Goal: Task Accomplishment & Management: Complete application form

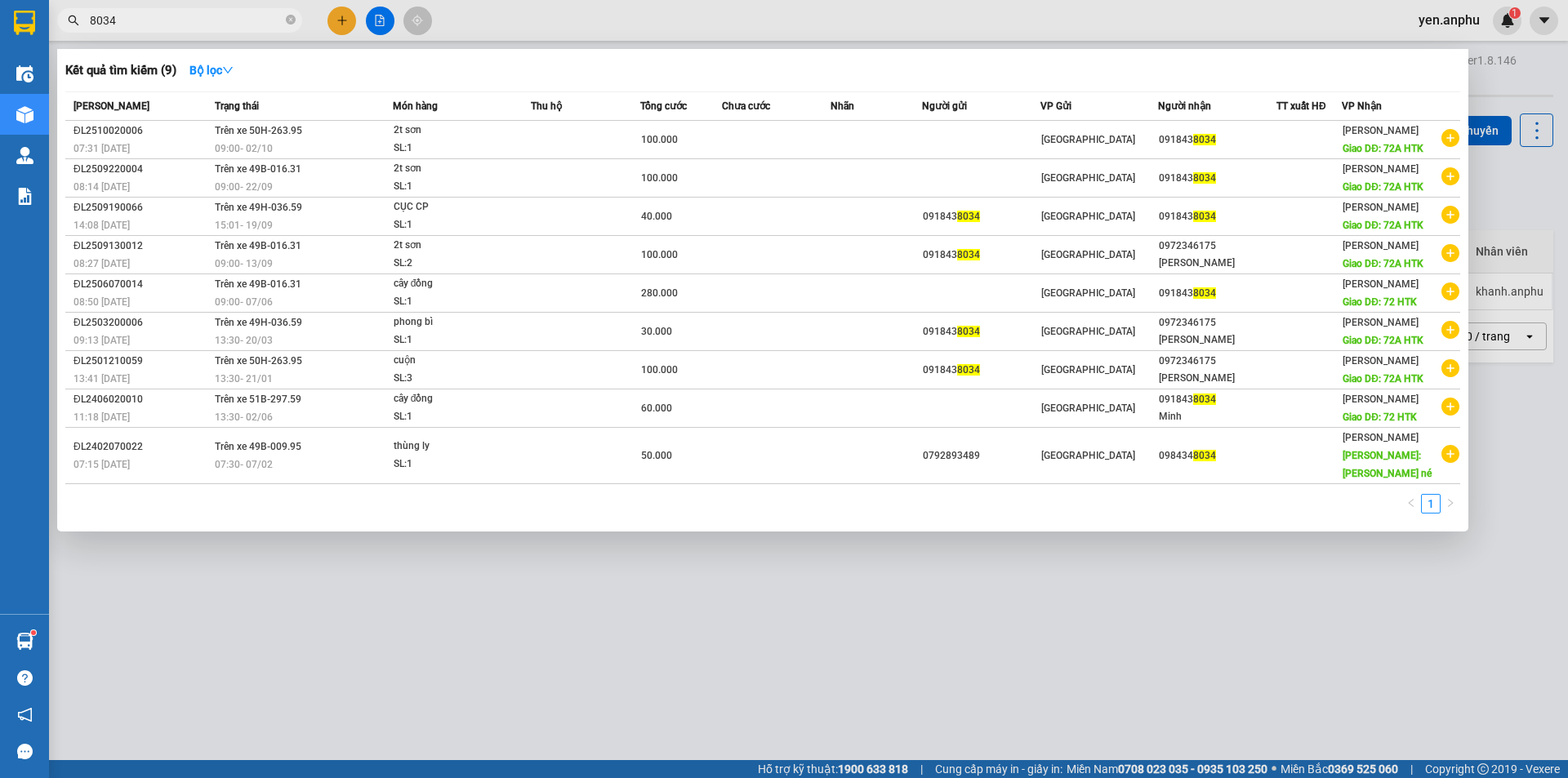
click at [337, 23] on div at bounding box center [784, 389] width 1568 height 778
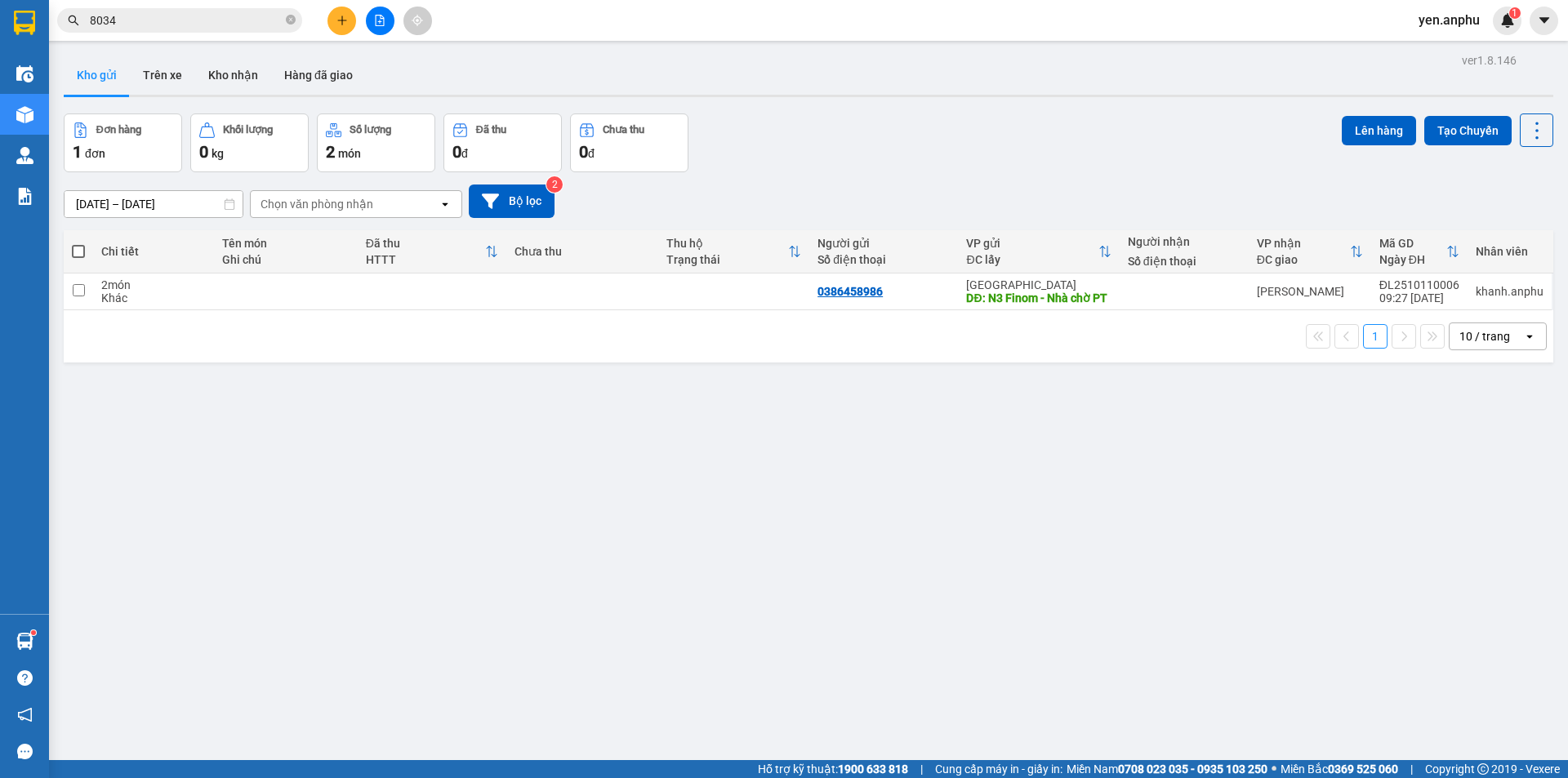
click at [337, 23] on icon "plus" at bounding box center [343, 20] width 12 height 12
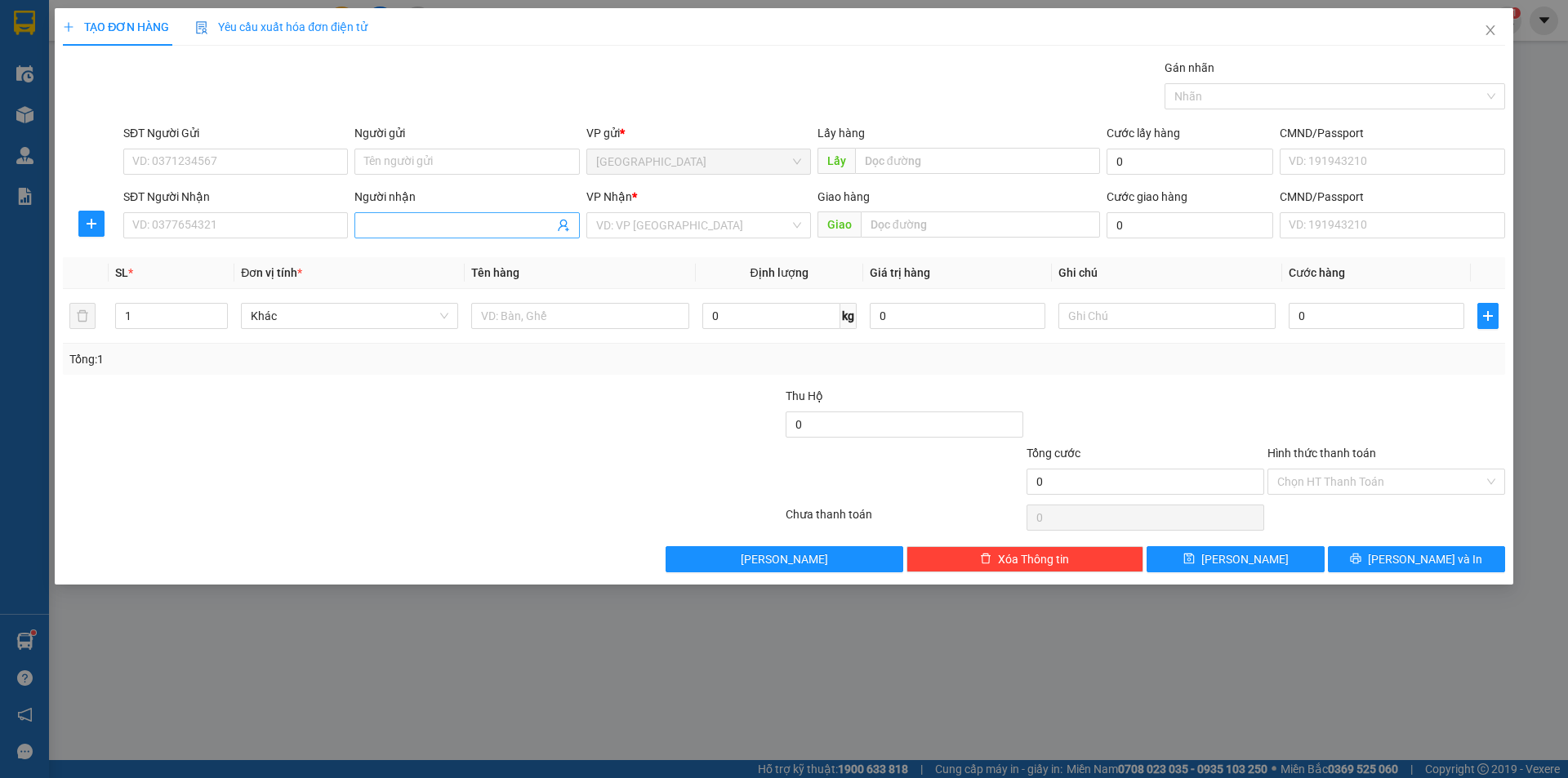
click at [370, 214] on span at bounding box center [467, 225] width 225 height 26
click at [401, 235] on span at bounding box center [467, 225] width 225 height 26
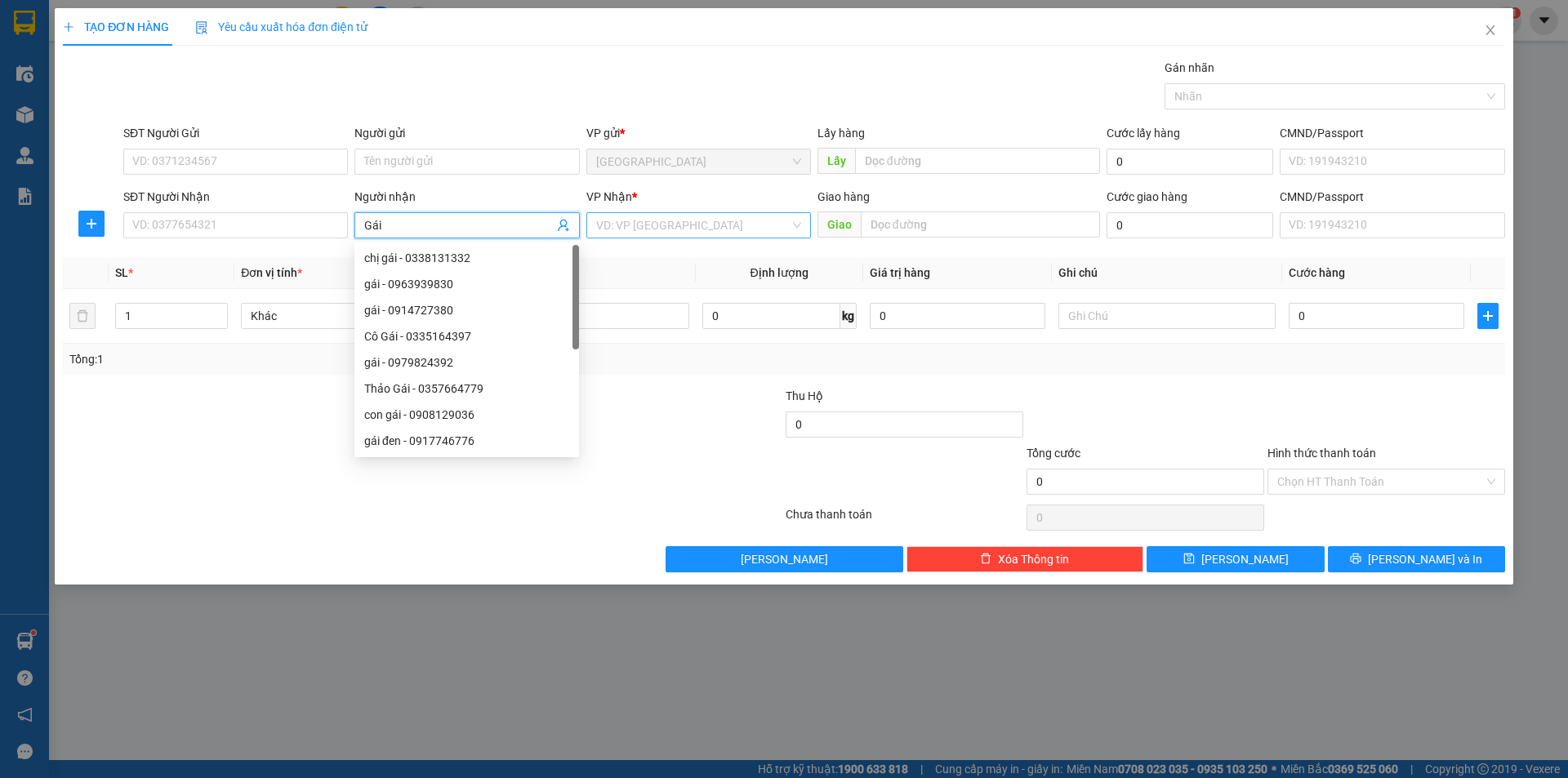
type input "Gái"
click at [675, 227] on input "search" at bounding box center [693, 225] width 194 height 25
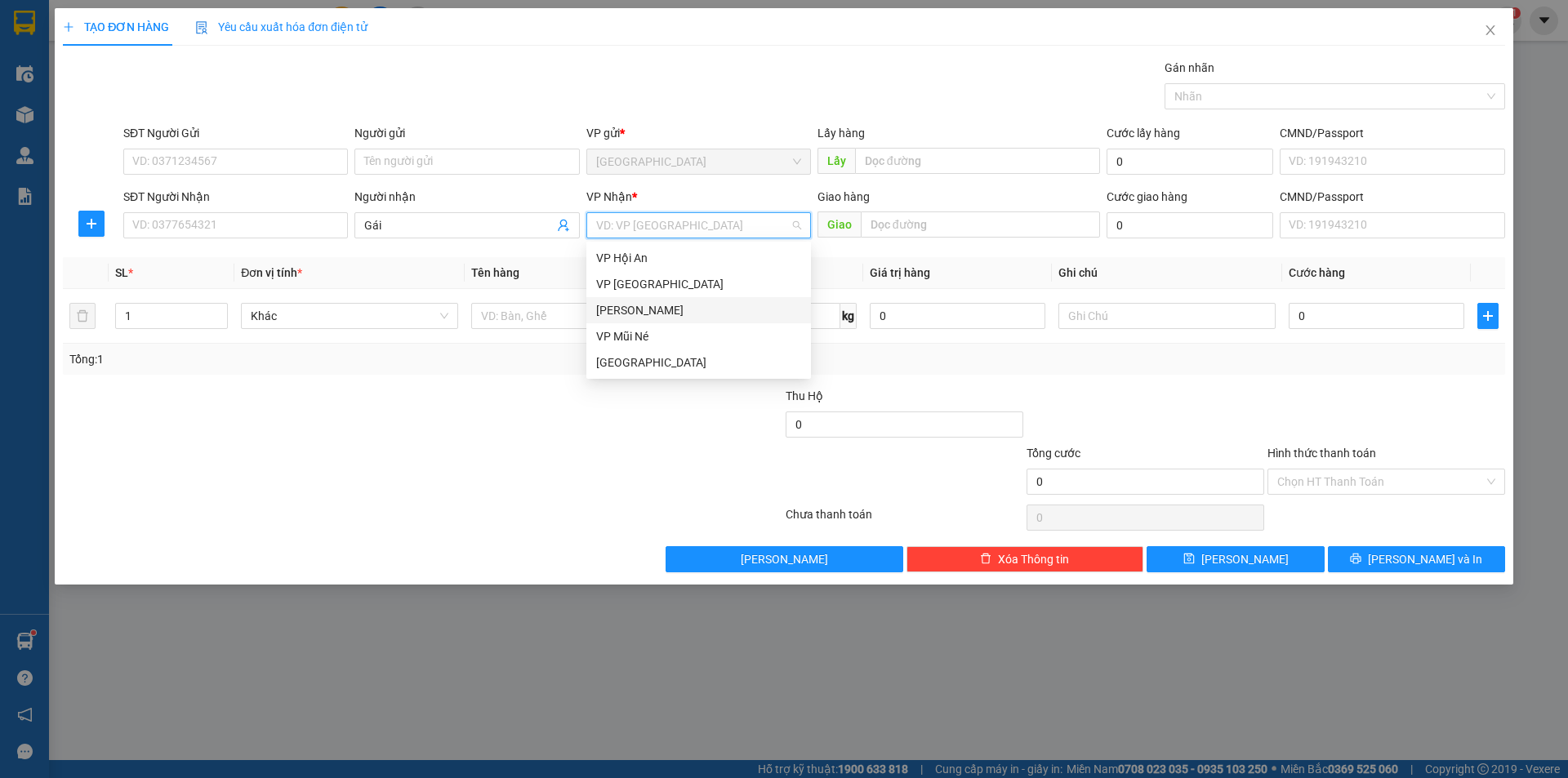
click at [628, 313] on div "[PERSON_NAME]" at bounding box center [699, 310] width 205 height 18
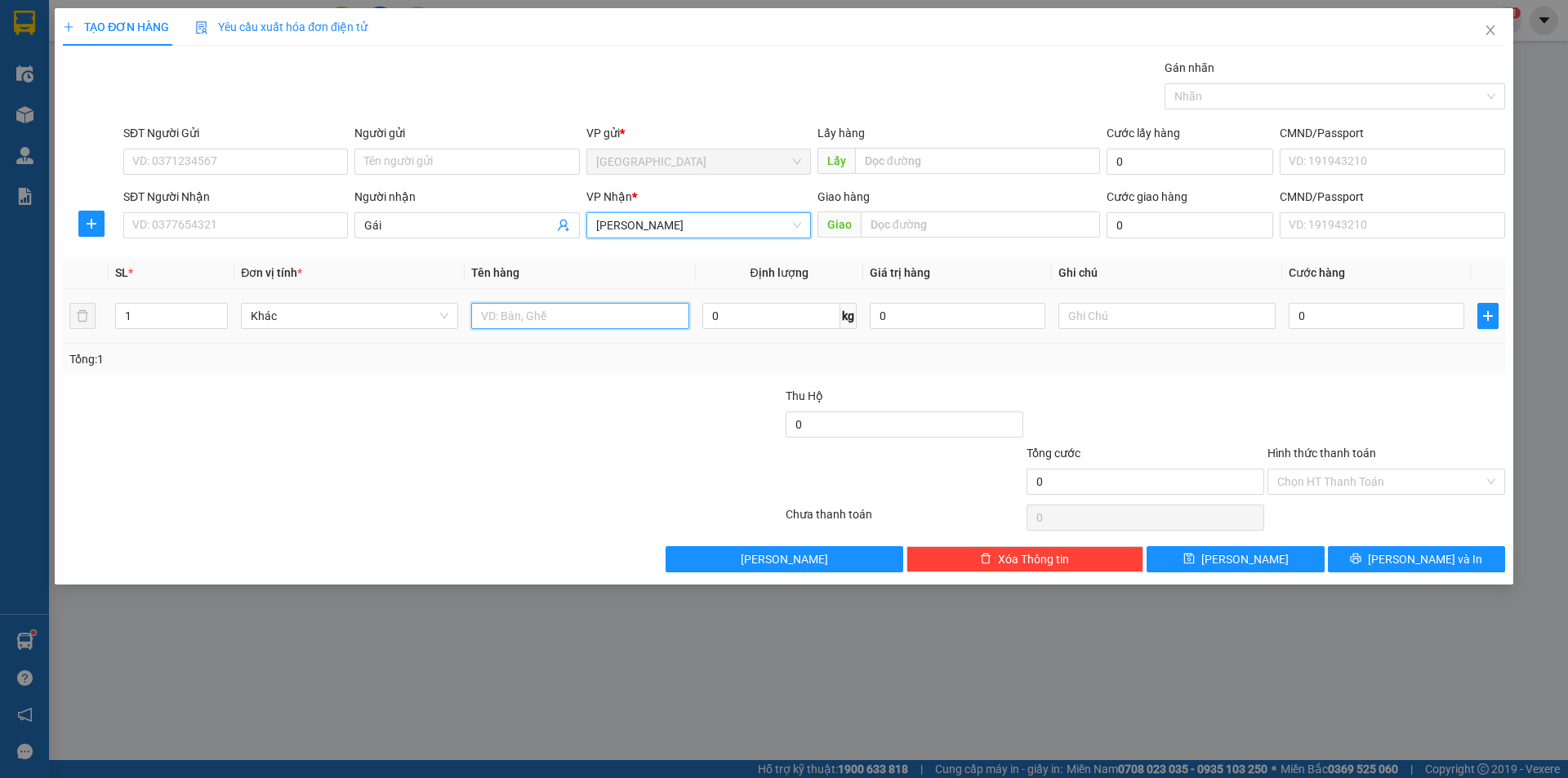
click at [583, 318] on input "text" at bounding box center [579, 315] width 217 height 26
type input "thùng bông"
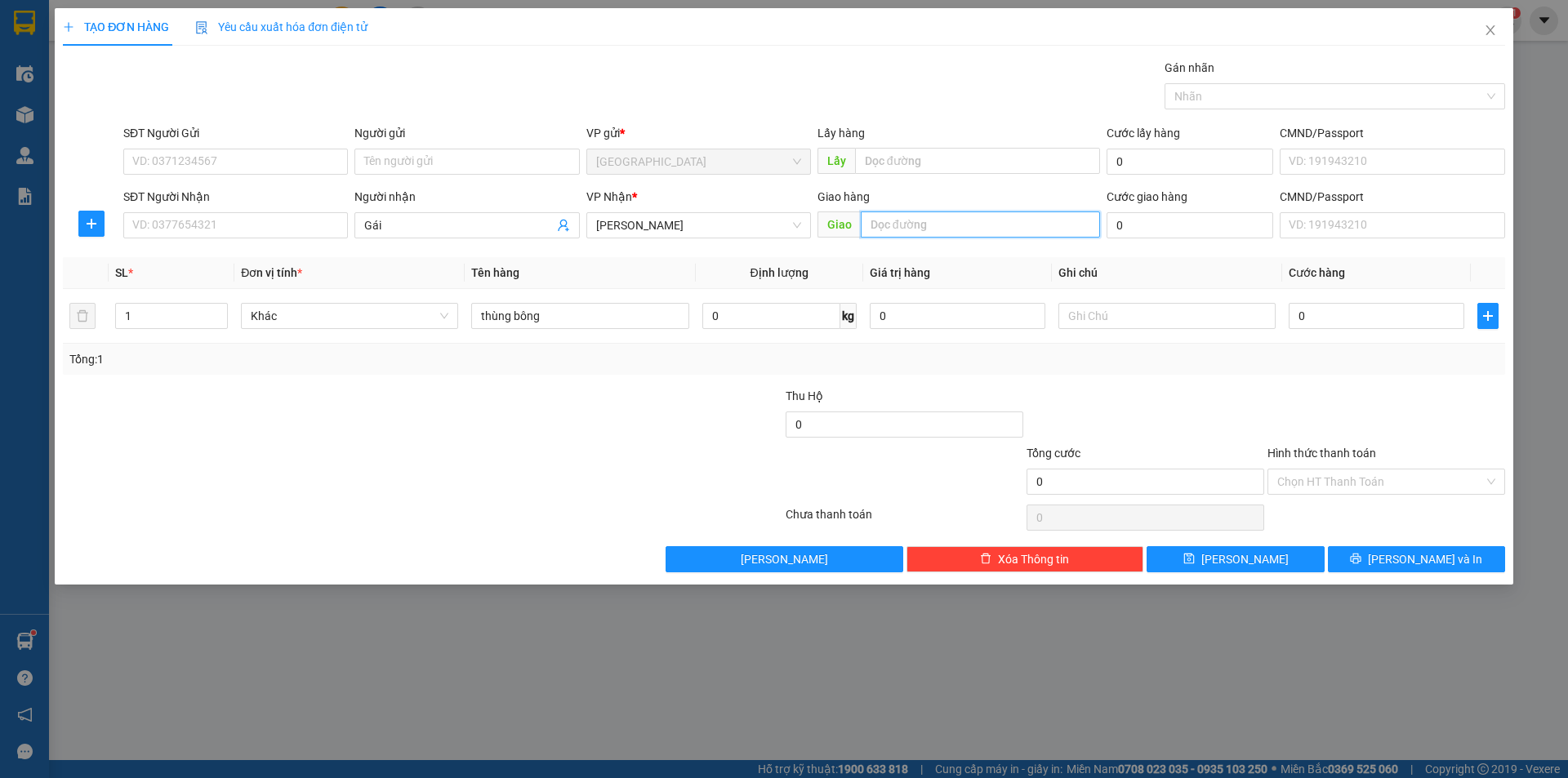
click at [931, 215] on input "text" at bounding box center [980, 224] width 239 height 26
type input "MN"
click at [1316, 320] on input "0" at bounding box center [1377, 315] width 176 height 26
type input "1"
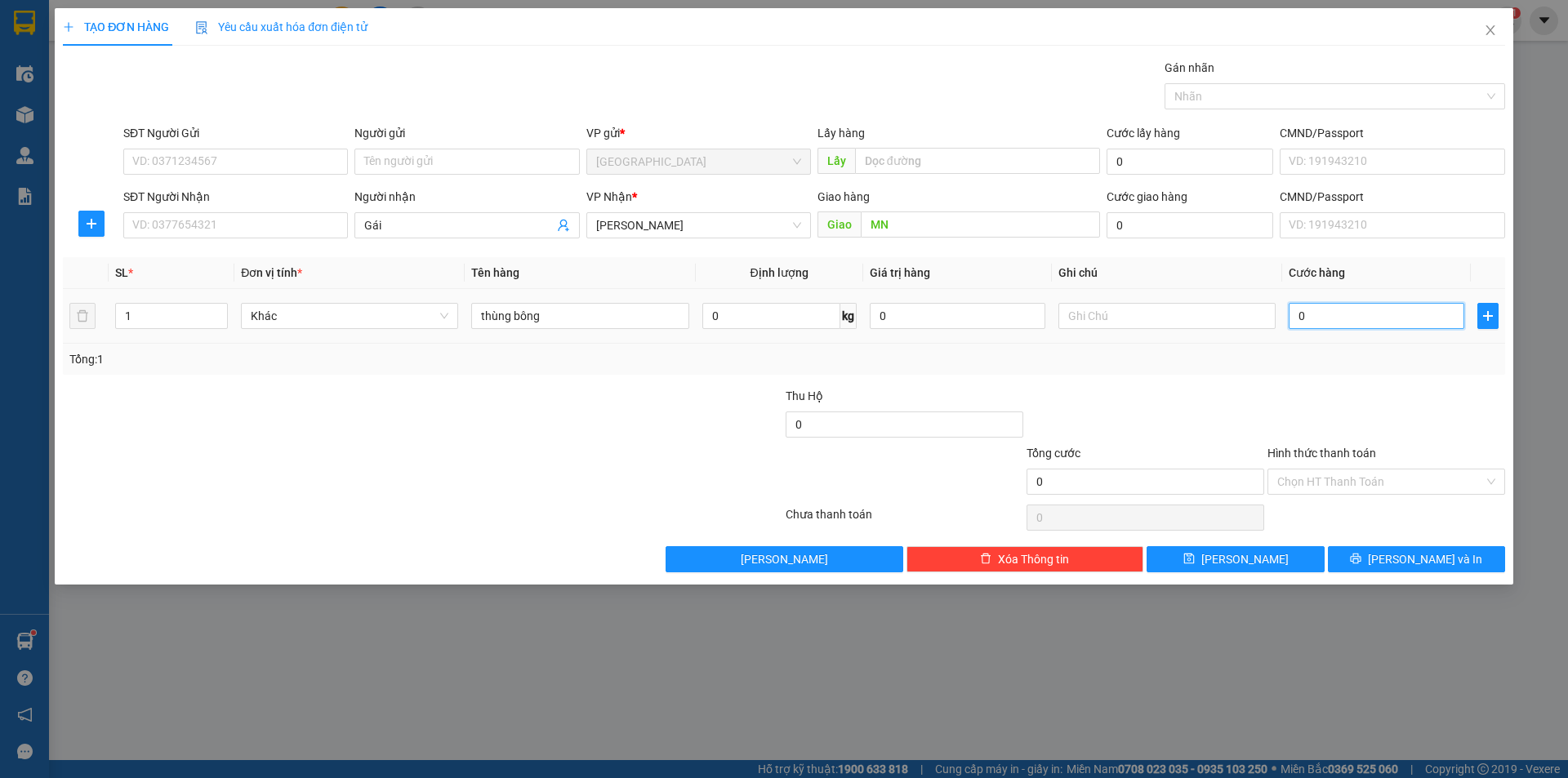
type input "1"
type input "13"
type input "130"
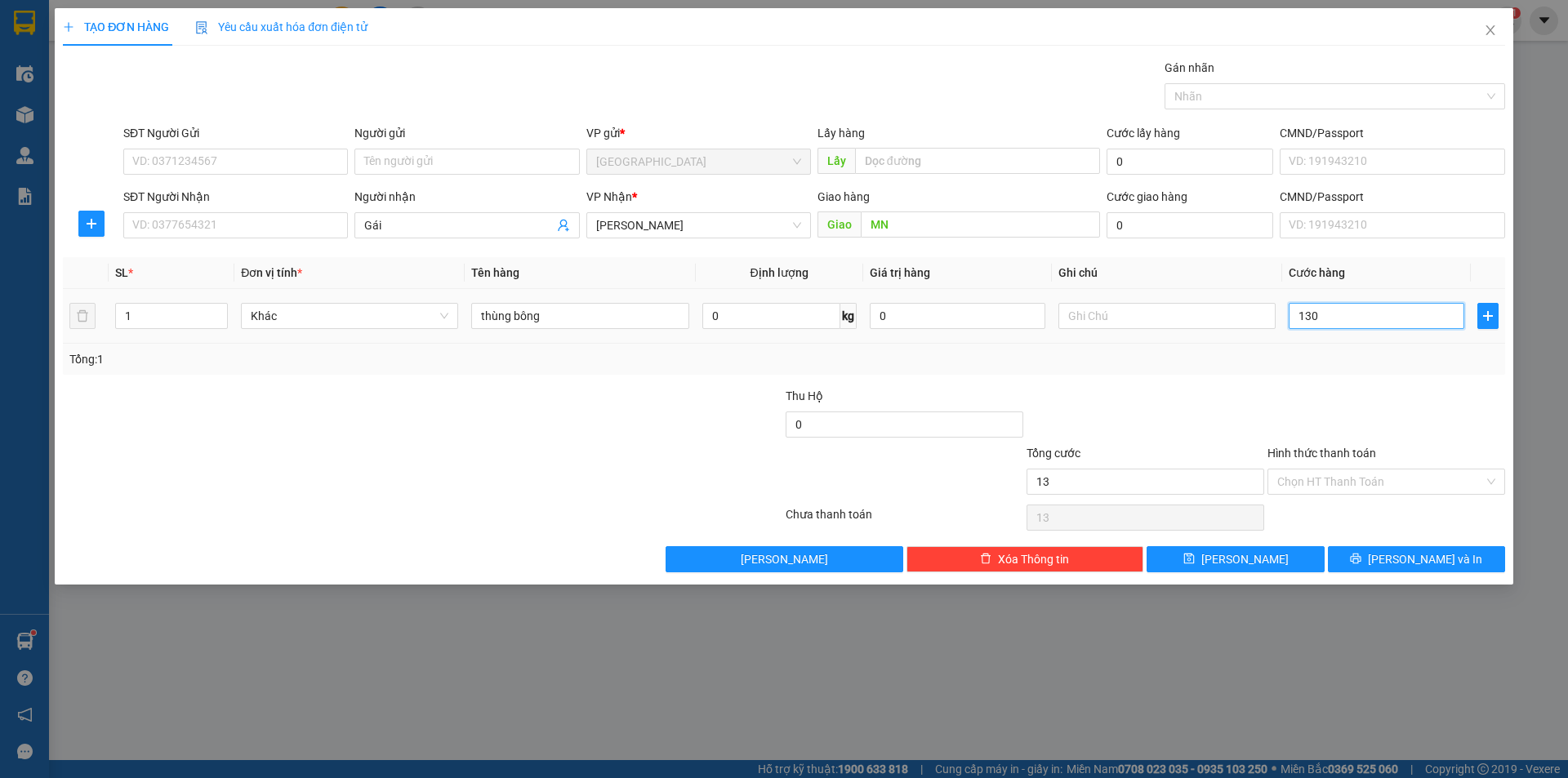
type input "130"
click at [1379, 488] on input "Hình thức thanh toán" at bounding box center [1380, 481] width 206 height 25
type input "130.000"
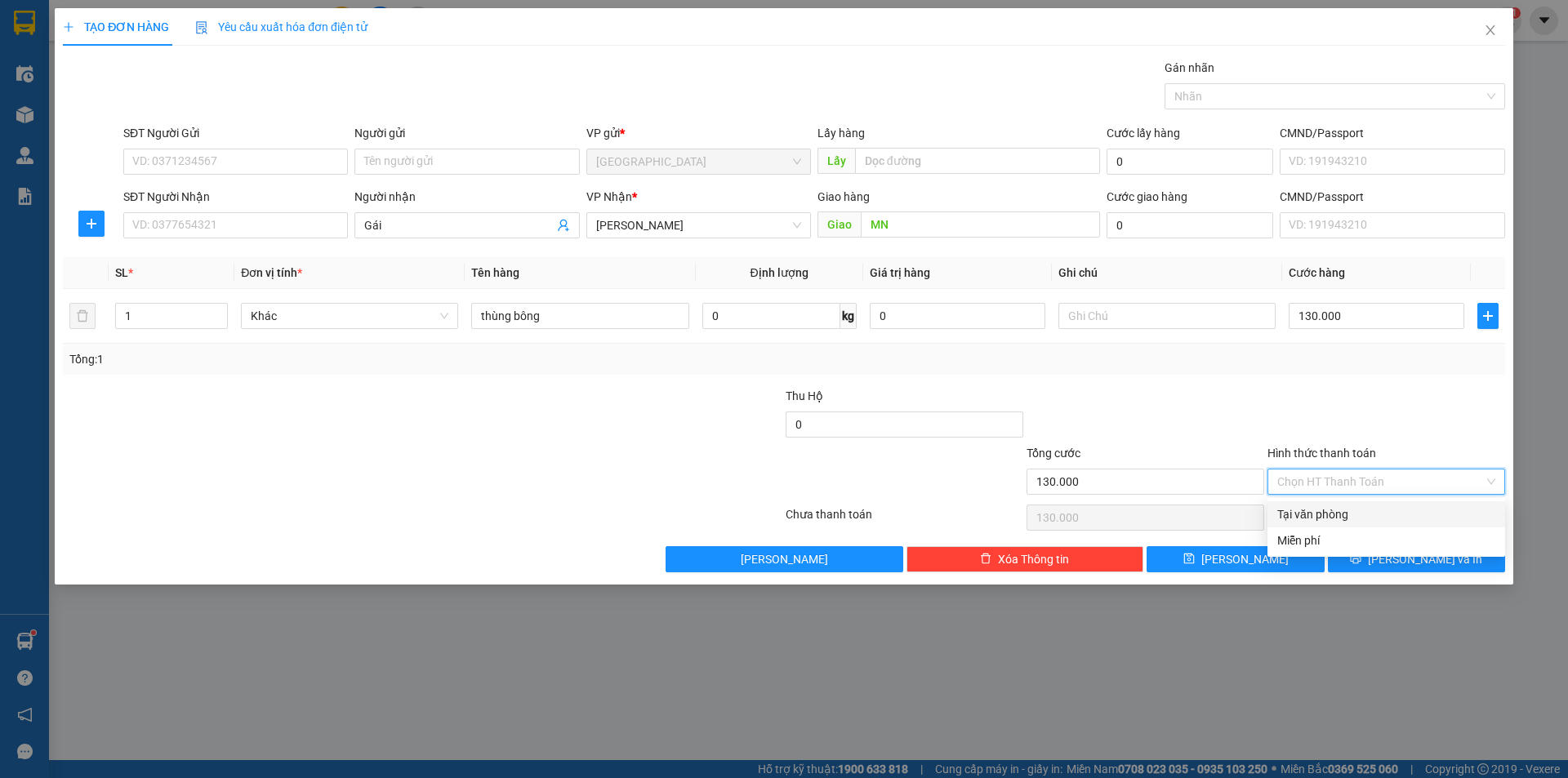
click at [1297, 519] on div "Tại văn phòng" at bounding box center [1386, 514] width 218 height 18
type input "0"
click at [1374, 556] on button "[PERSON_NAME] và In" at bounding box center [1417, 559] width 178 height 26
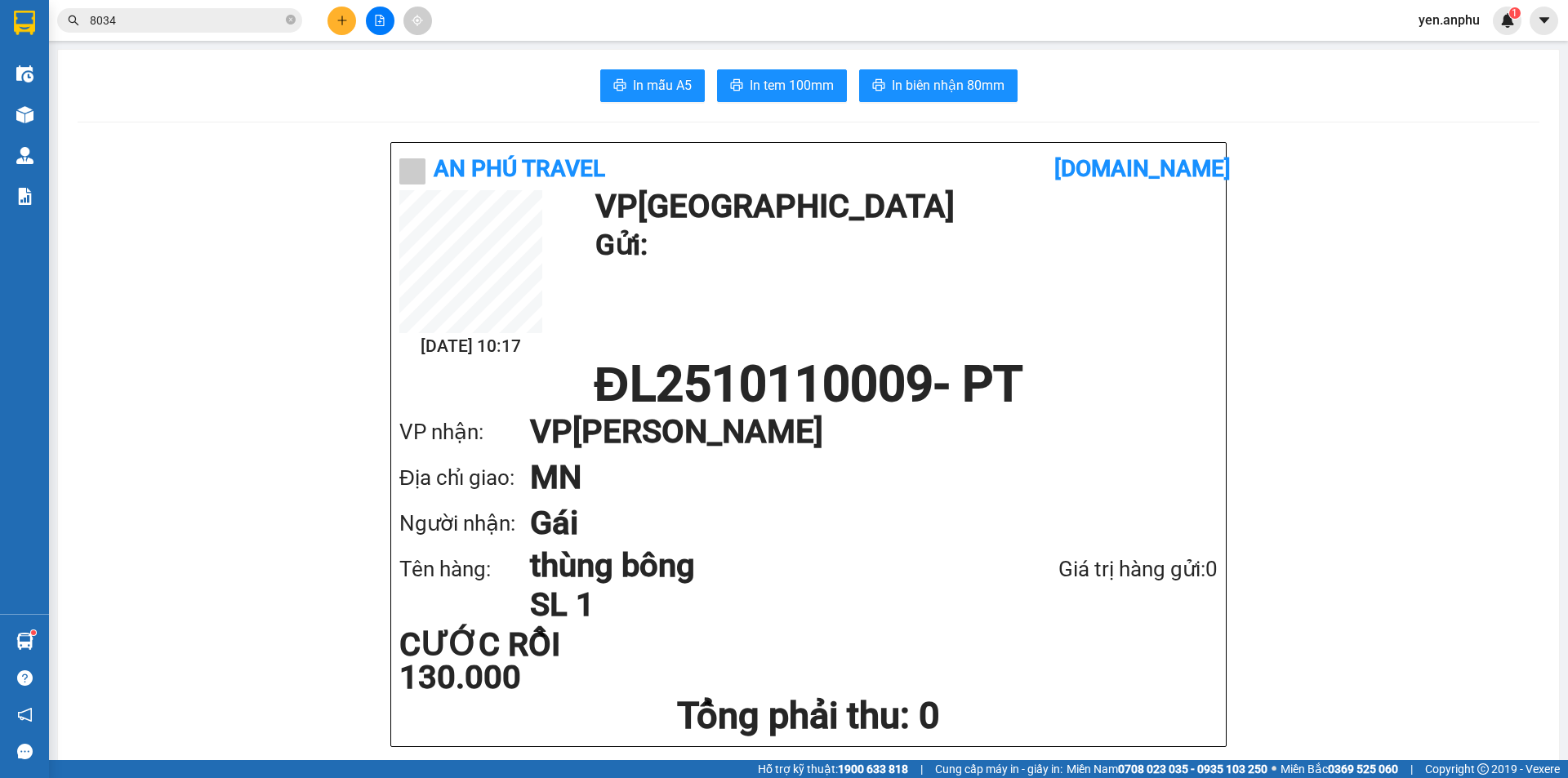
click at [336, 30] on button at bounding box center [342, 21] width 29 height 29
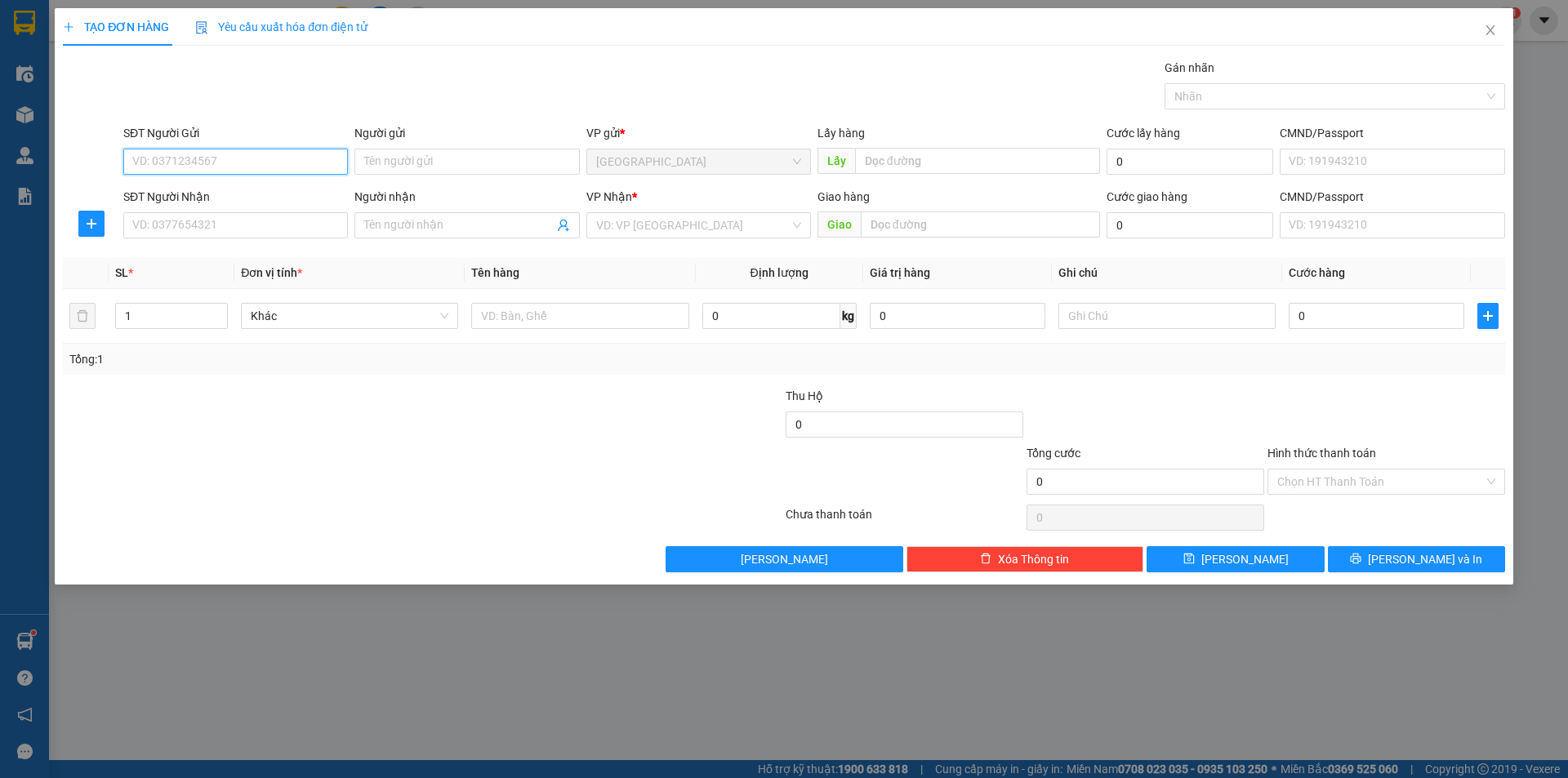
click at [222, 156] on input "SĐT Người Gửi" at bounding box center [236, 162] width 225 height 26
